Goal: Task Accomplishment & Management: Complete application form

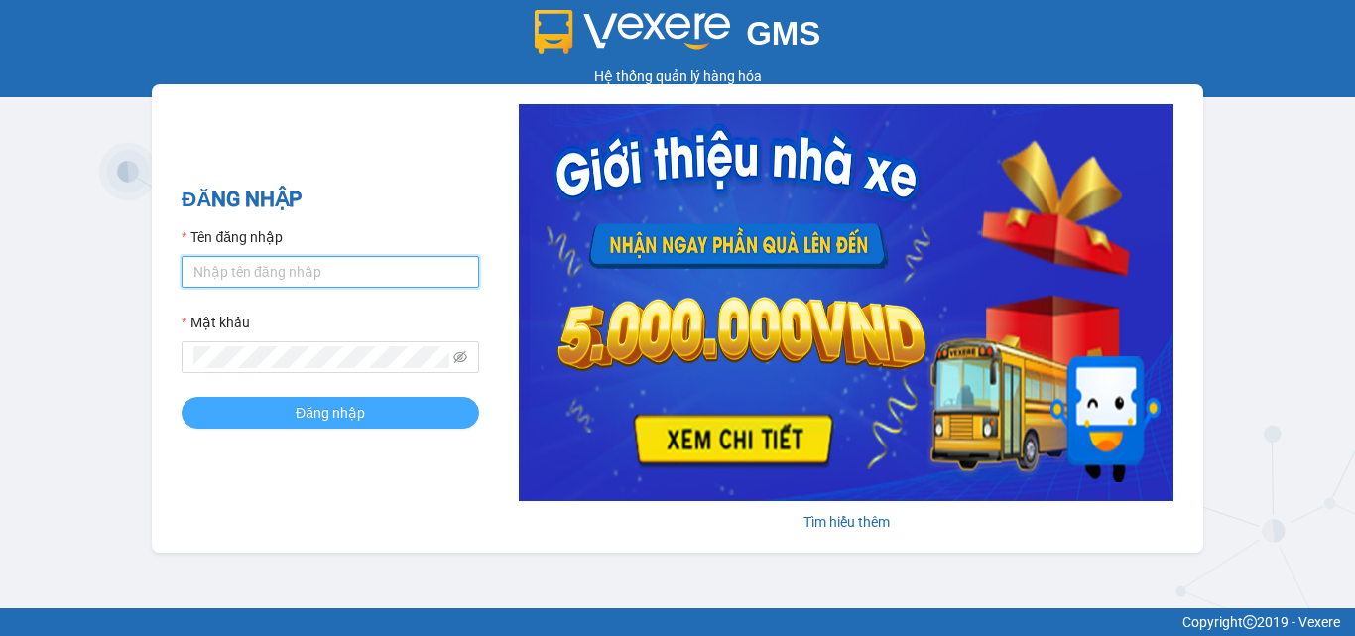
type input "dienkhanh.phucanex"
click at [376, 410] on button "Đăng nhập" at bounding box center [331, 413] width 298 height 32
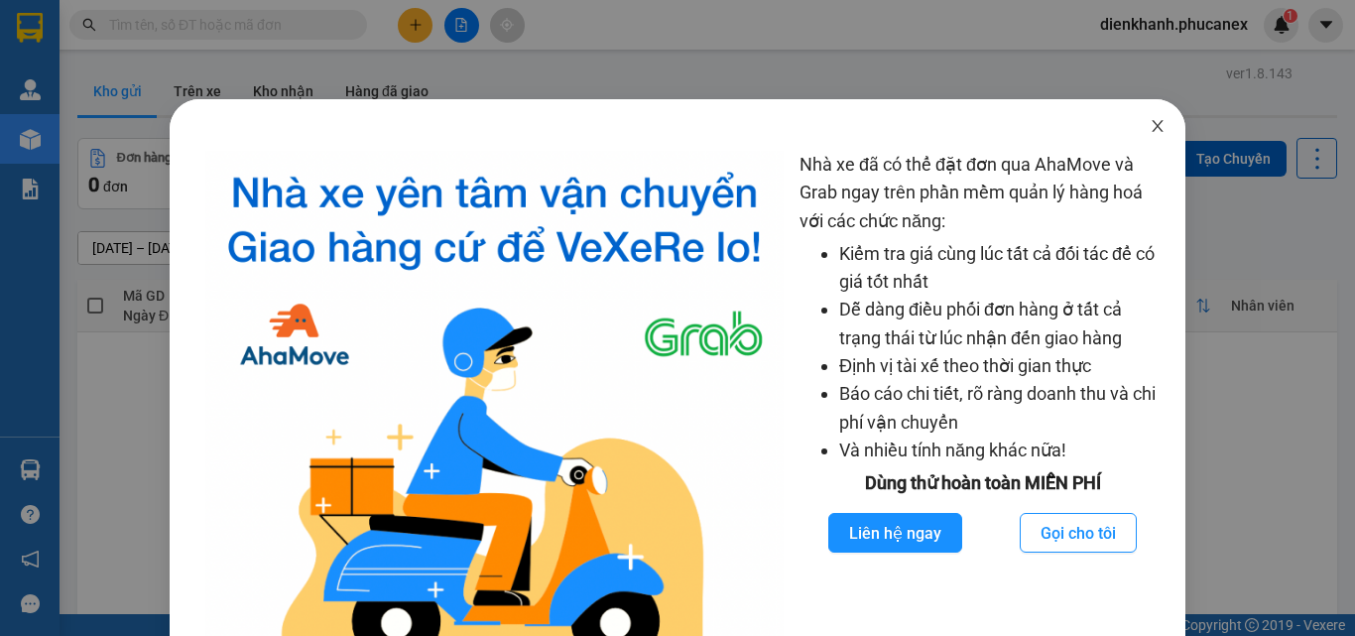
click at [1150, 119] on icon "close" at bounding box center [1158, 126] width 16 height 16
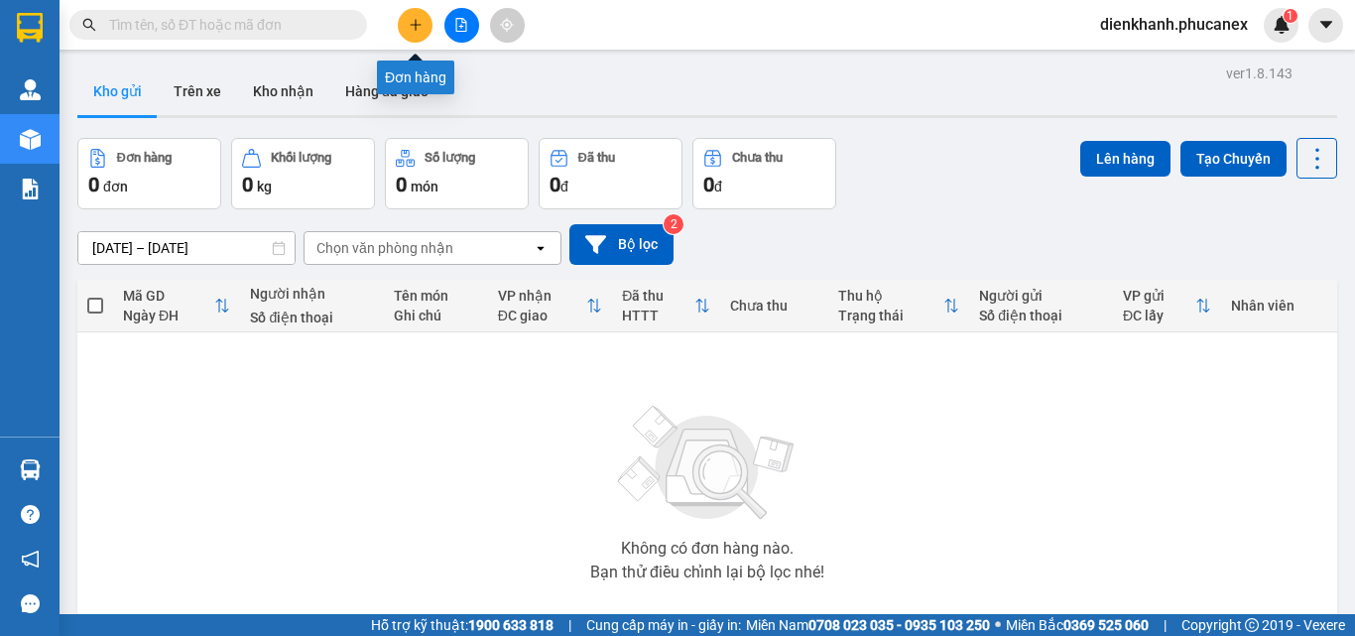
click at [416, 29] on icon "plus" at bounding box center [415, 24] width 1 height 11
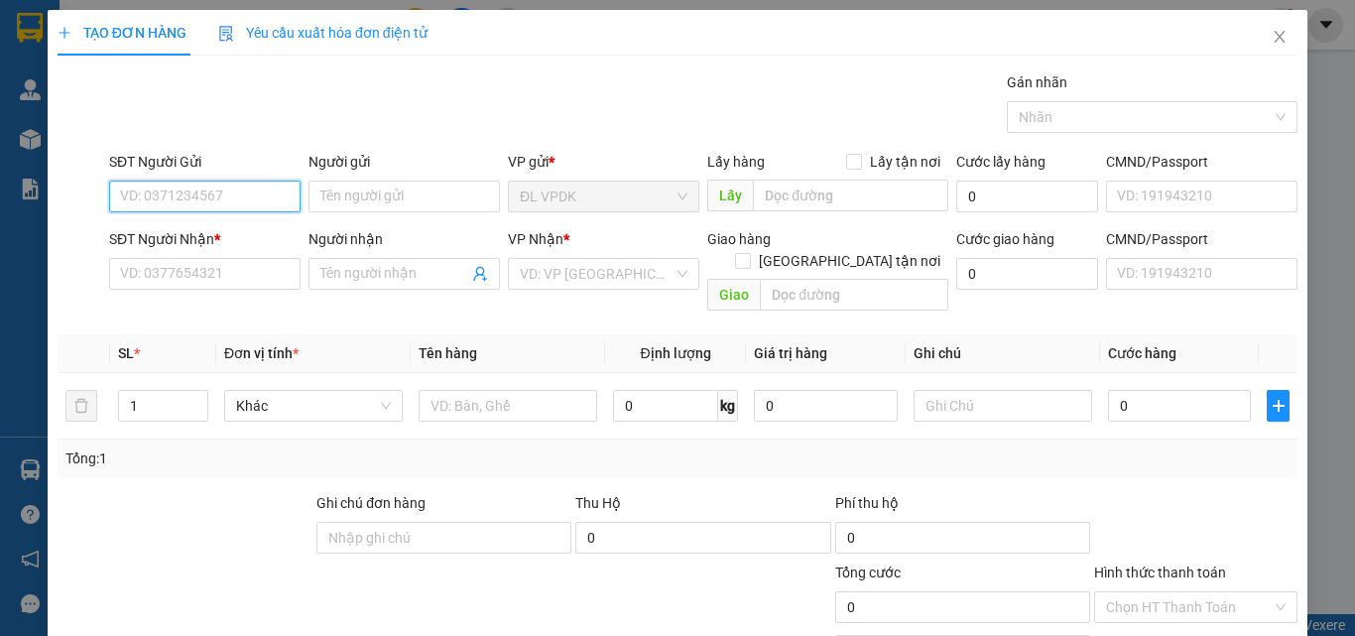
click at [254, 201] on input "SĐT Người Gửi" at bounding box center [204, 197] width 191 height 32
click at [174, 238] on div "0935013421 - NHỌN" at bounding box center [203, 236] width 166 height 22
type input "0935013421"
type input "NHỌN"
type input "0879919595"
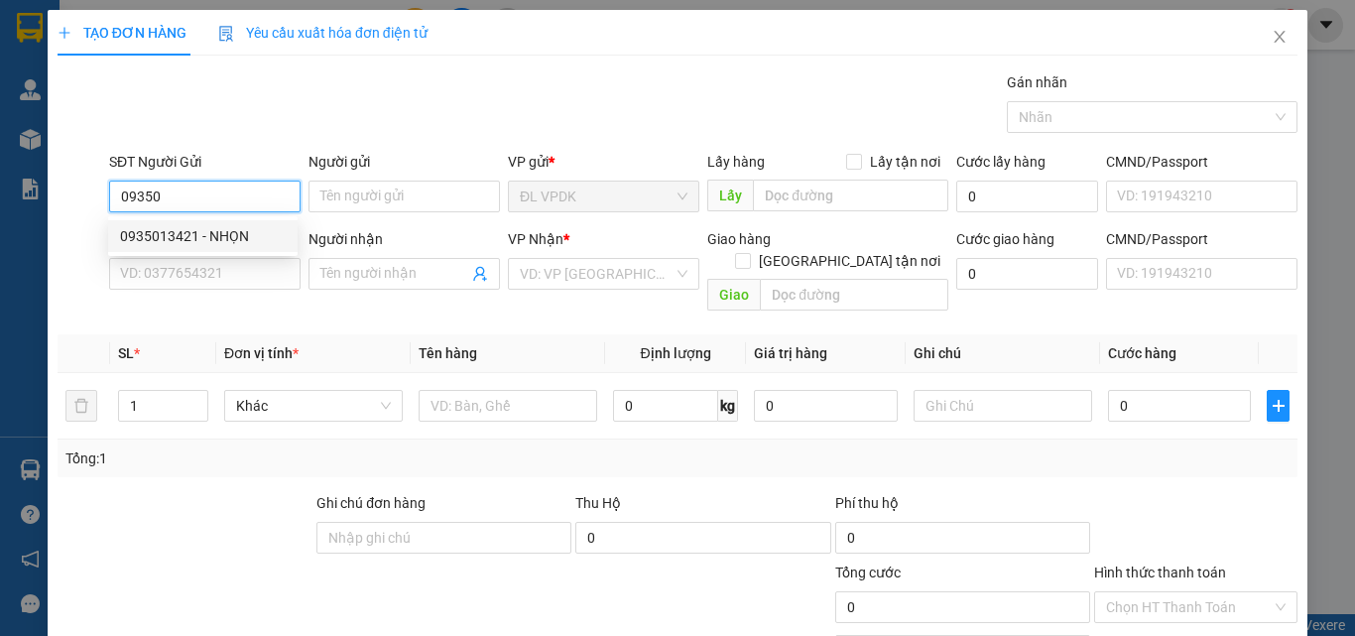
type input "TÚ"
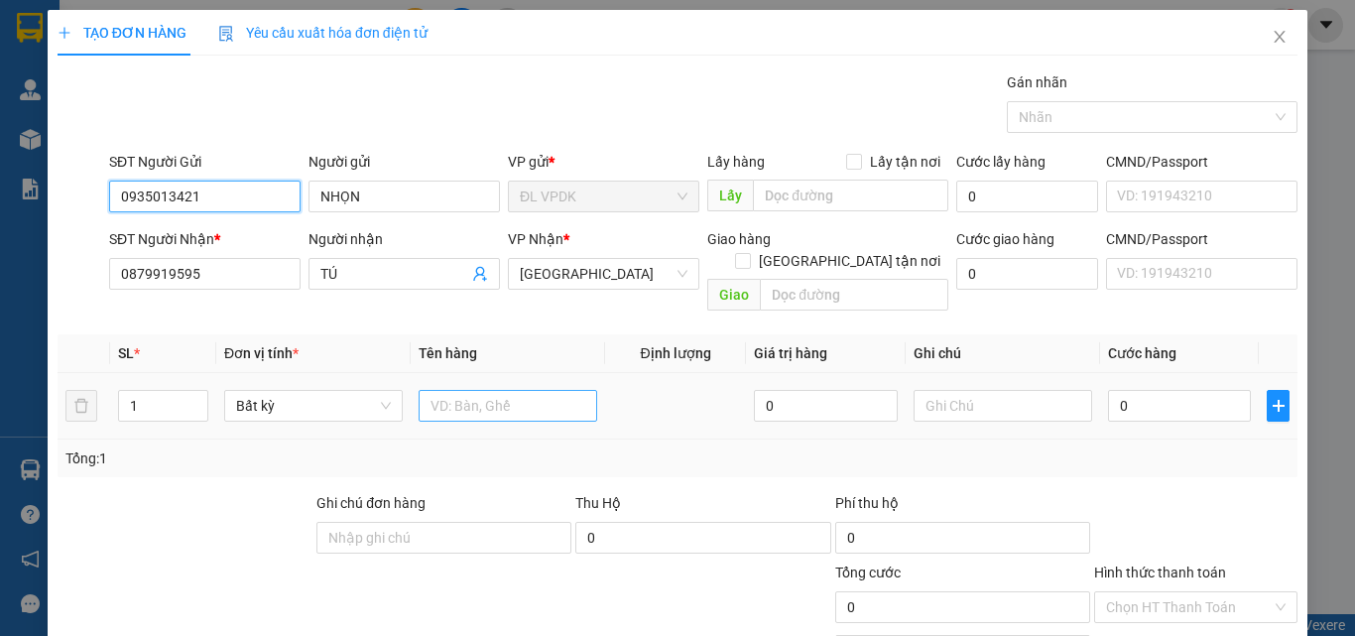
type input "0935013421"
click at [458, 390] on input "text" at bounding box center [508, 406] width 179 height 32
type input "1G"
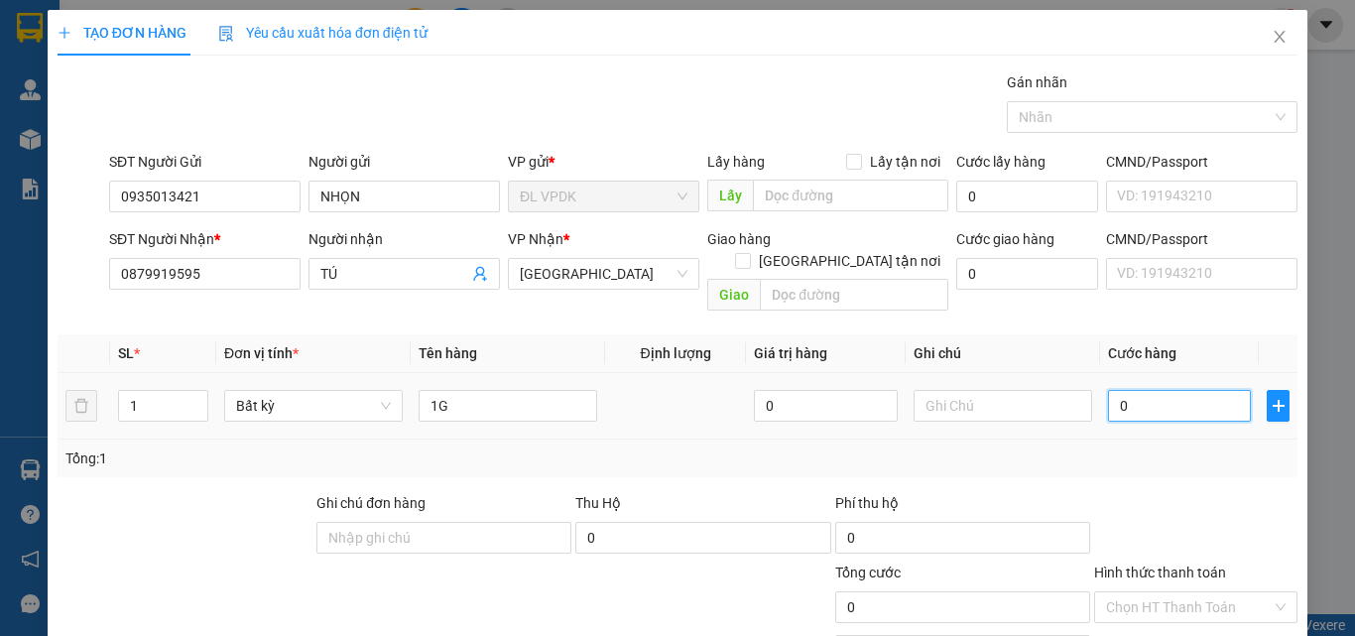
click at [1110, 390] on input "0" at bounding box center [1179, 406] width 143 height 32
type input "2"
type input "20"
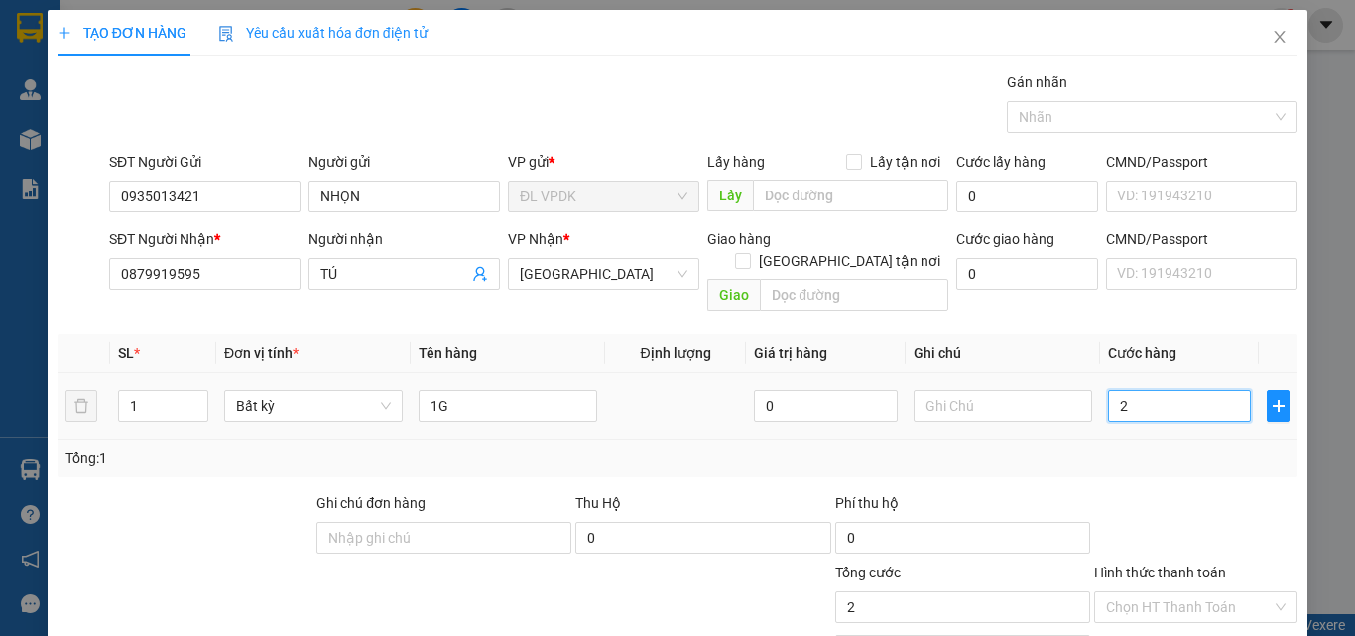
type input "20"
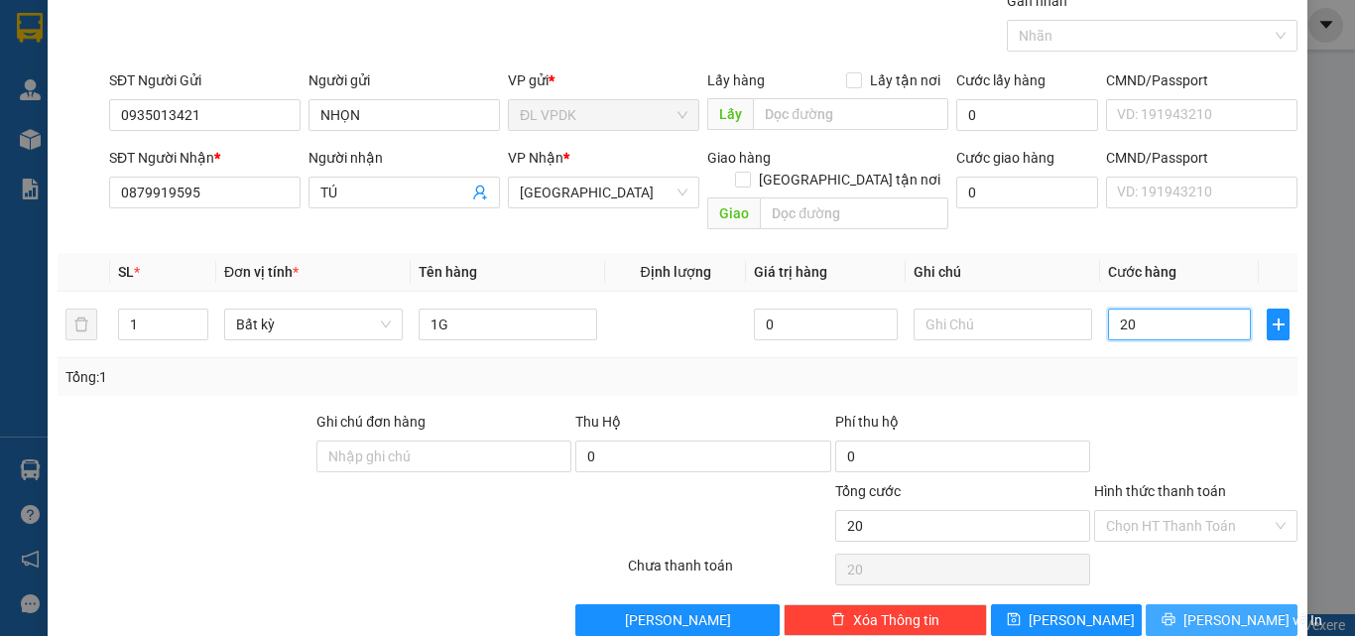
scroll to position [98, 0]
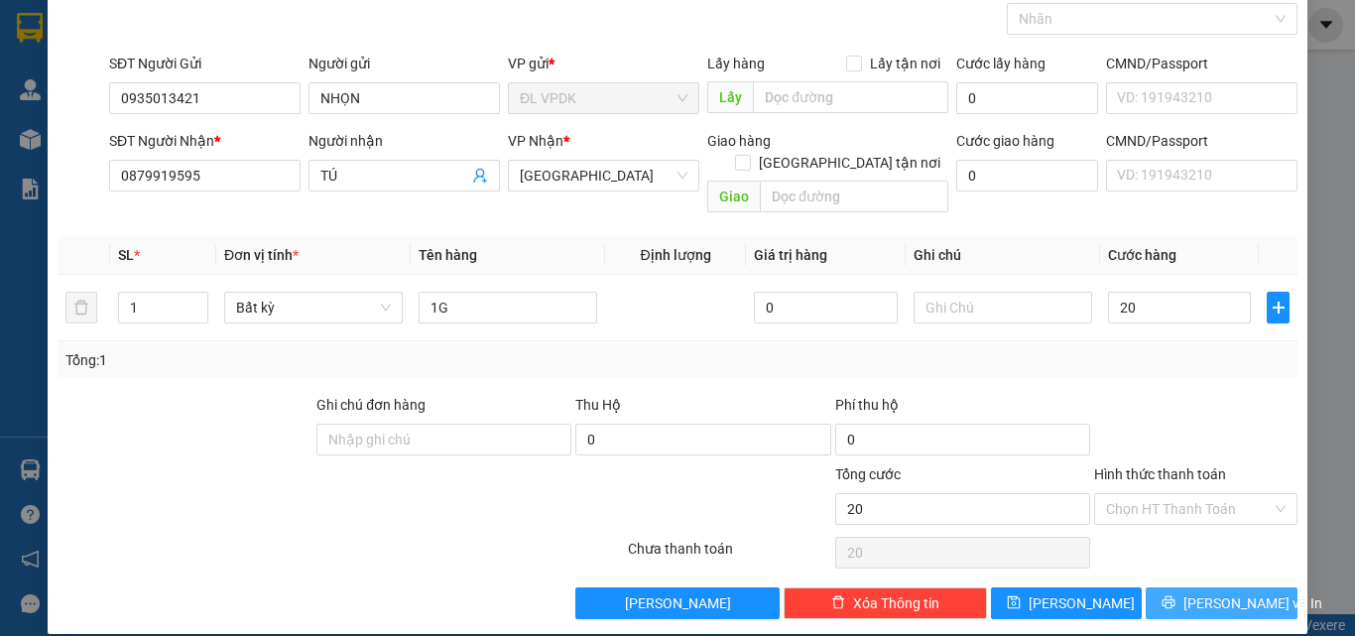
type input "20.000"
click at [1191, 592] on span "[PERSON_NAME] và In" at bounding box center [1252, 603] width 139 height 22
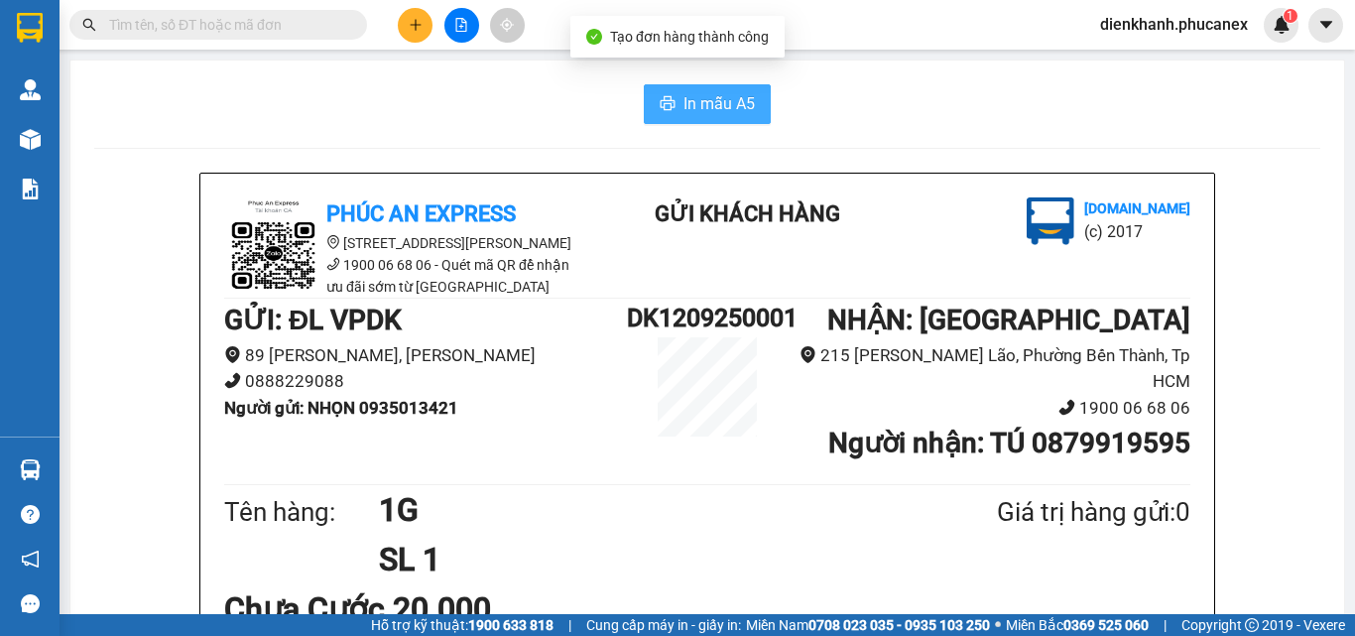
drag, startPoint x: 697, startPoint y: 97, endPoint x: 871, endPoint y: 288, distance: 257.7
click at [698, 98] on span "In mẫu A5" at bounding box center [718, 103] width 71 height 25
